Goal: Find specific page/section: Find specific page/section

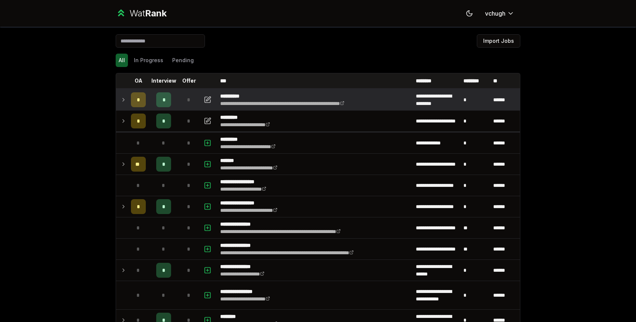
click at [121, 99] on icon at bounding box center [123, 99] width 6 height 9
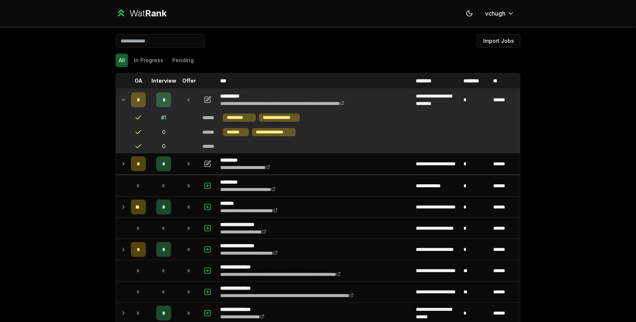
click at [165, 100] on div "*" at bounding box center [163, 99] width 15 height 15
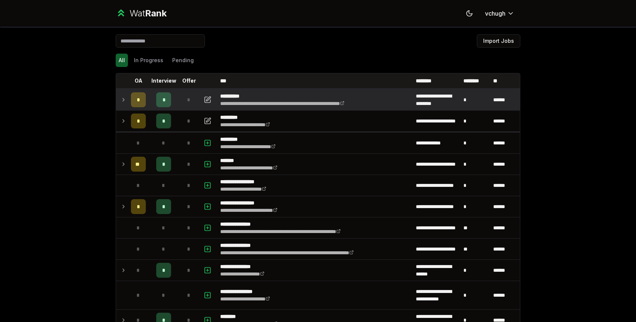
click at [165, 100] on div "*" at bounding box center [163, 99] width 15 height 15
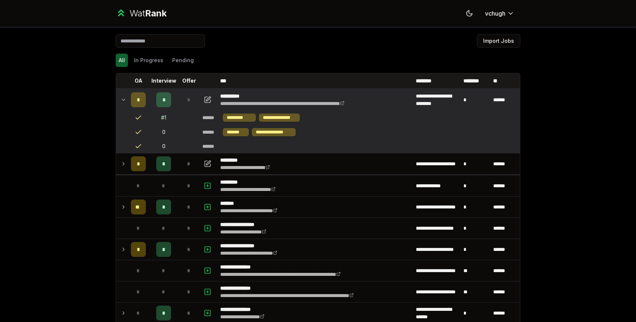
click at [165, 100] on div "*" at bounding box center [163, 99] width 15 height 15
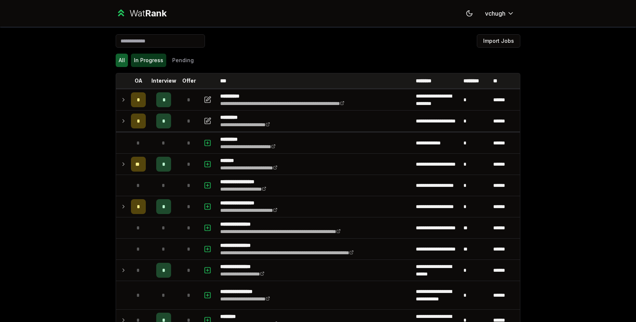
click at [145, 63] on button "In Progress" at bounding box center [148, 60] width 35 height 13
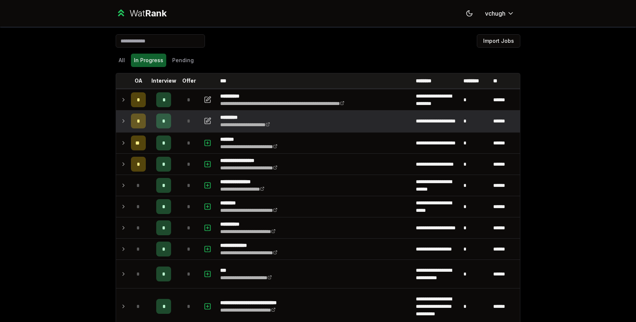
click at [151, 122] on td "*" at bounding box center [164, 120] width 30 height 21
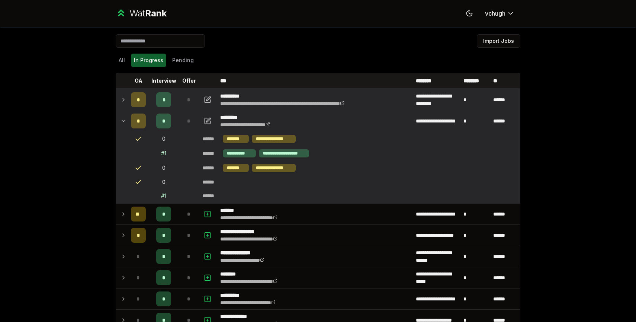
click at [177, 100] on td "*" at bounding box center [164, 99] width 30 height 21
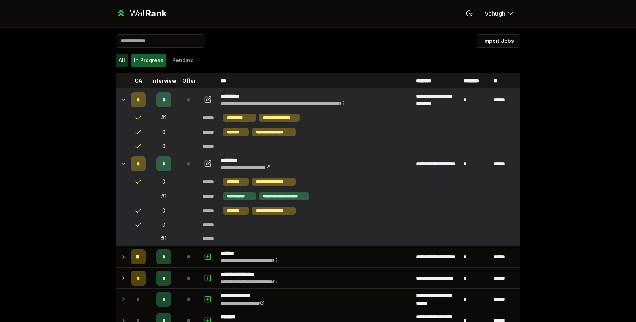
click at [126, 61] on button "All" at bounding box center [122, 60] width 12 height 13
